Goal: Information Seeking & Learning: Learn about a topic

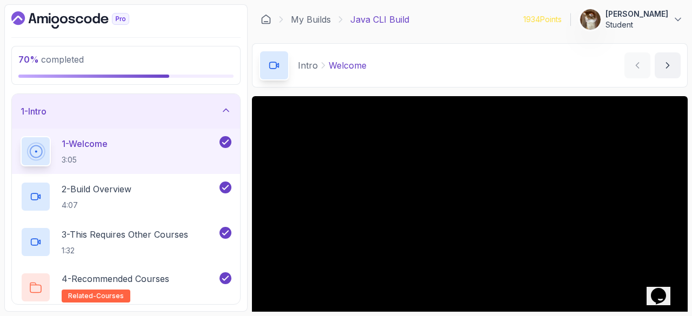
scroll to position [104, 0]
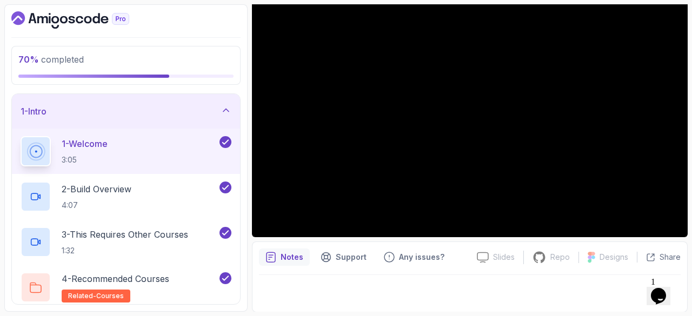
click at [163, 117] on div "1 - Intro" at bounding box center [126, 111] width 211 height 13
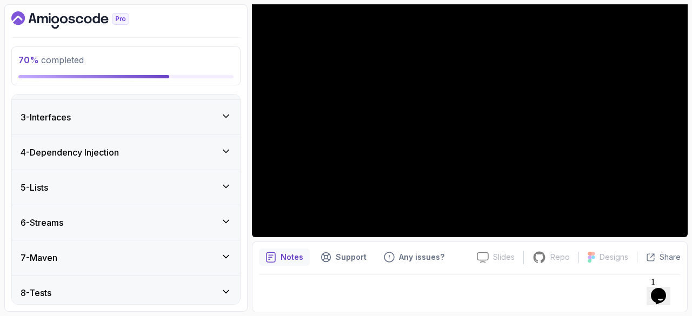
scroll to position [65, 0]
click at [143, 234] on div "6 - Streams" at bounding box center [126, 223] width 228 height 35
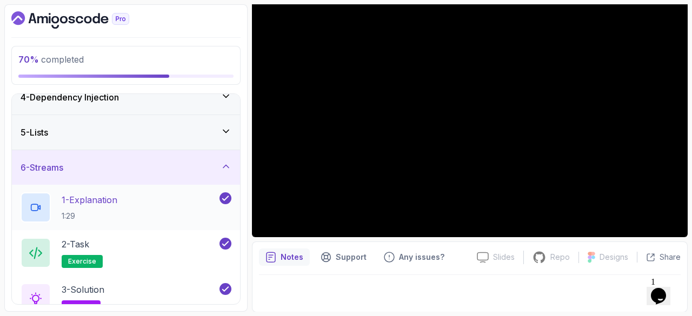
scroll to position [124, 0]
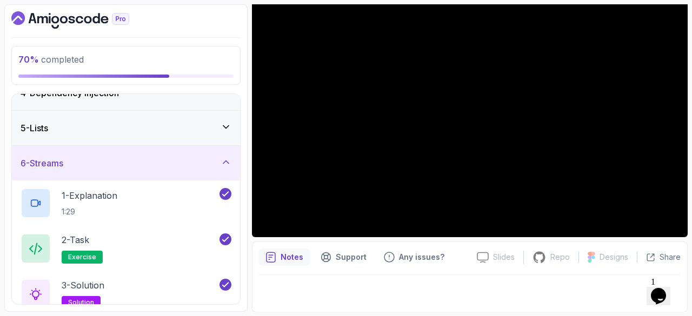
click at [91, 158] on div "6 - Streams" at bounding box center [126, 163] width 211 height 13
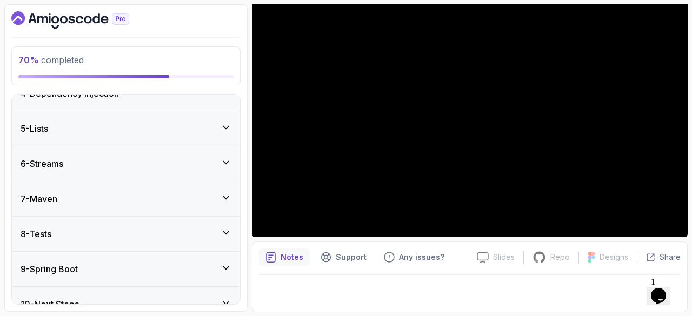
scroll to position [138, 0]
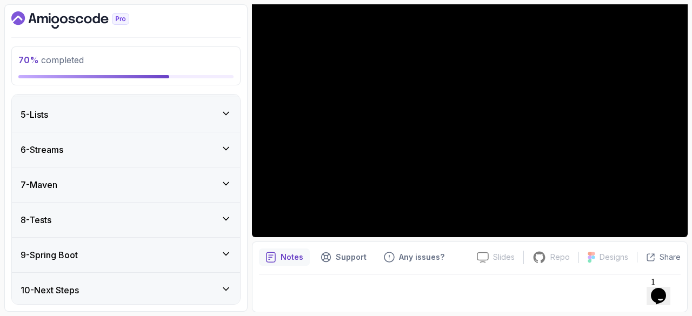
click at [84, 193] on div "7 - Maven" at bounding box center [126, 185] width 228 height 35
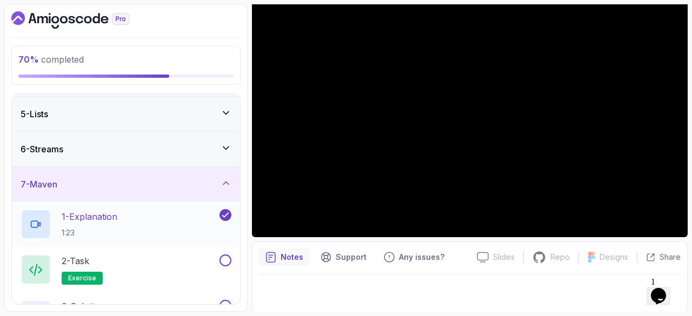
click at [106, 222] on h2 "1 - Explanation 1:23" at bounding box center [90, 224] width 56 height 28
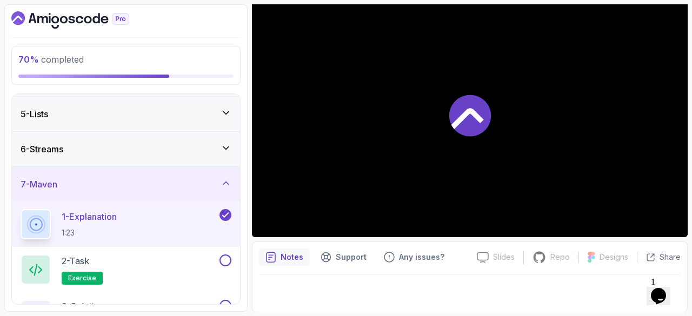
click at [229, 217] on icon at bounding box center [226, 215] width 10 height 11
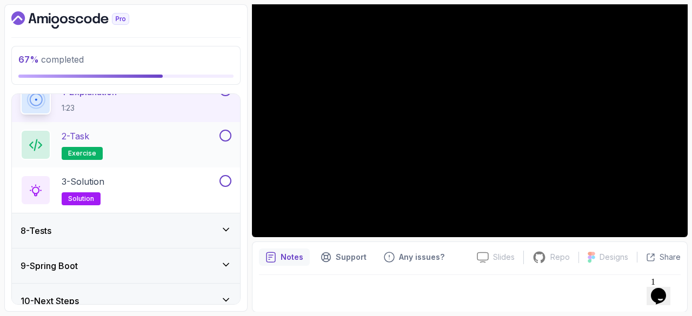
scroll to position [274, 0]
